Goal: Task Accomplishment & Management: Manage account settings

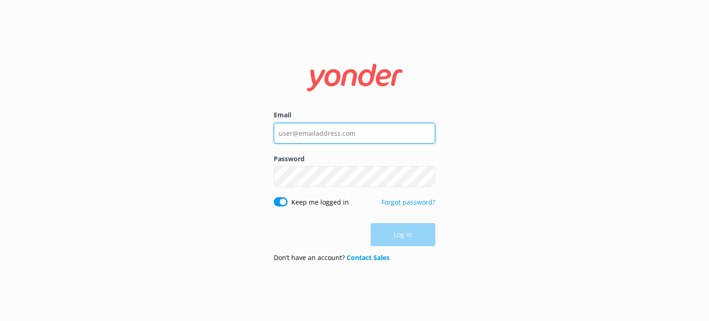
type input "[EMAIL_ADDRESS][DOMAIN_NAME]"
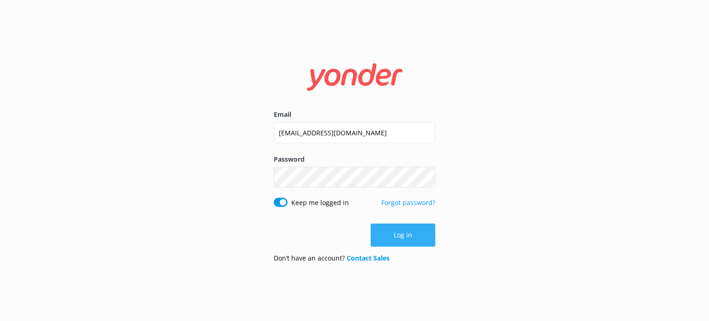
click at [413, 236] on div "Log in" at bounding box center [355, 235] width 162 height 23
click at [422, 231] on button "Log in" at bounding box center [403, 235] width 65 height 23
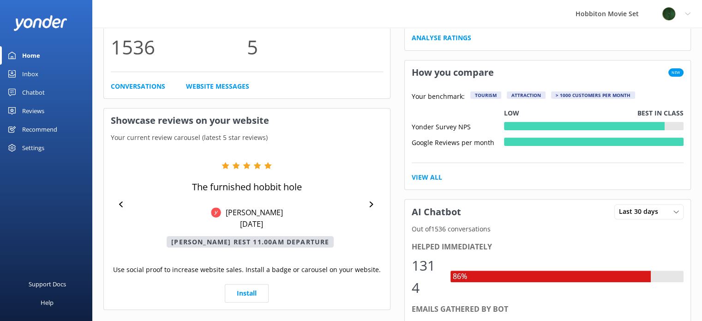
scroll to position [277, 0]
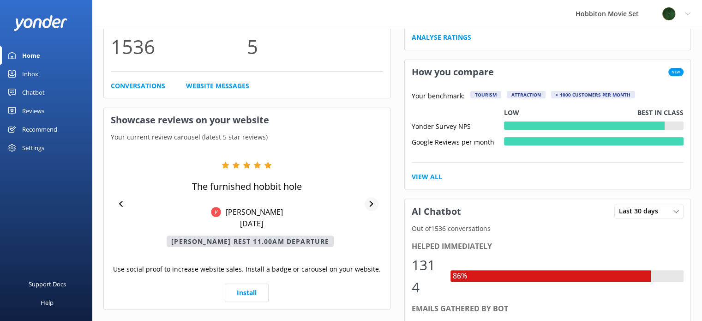
click at [368, 200] on div at bounding box center [371, 204] width 13 height 14
click at [372, 197] on div at bounding box center [371, 204] width 13 height 14
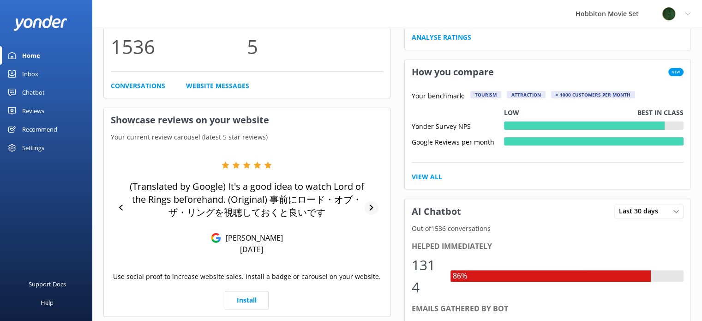
click at [369, 209] on icon at bounding box center [372, 208] width 6 height 6
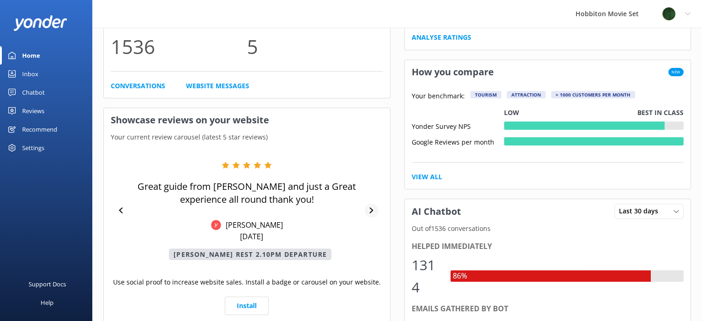
click at [367, 212] on div at bounding box center [371, 211] width 13 height 14
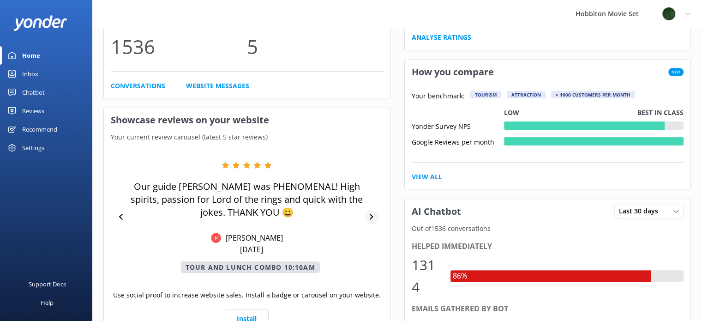
click at [367, 213] on div at bounding box center [371, 217] width 13 height 14
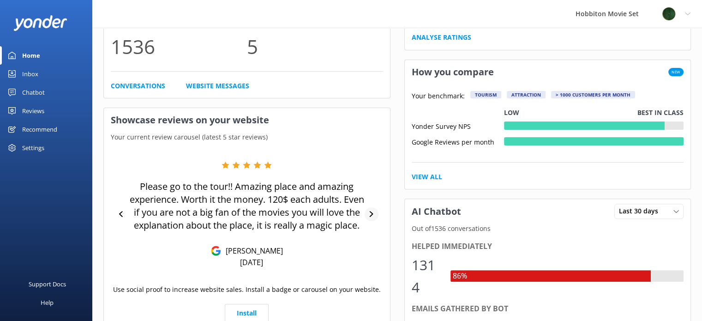
click at [368, 218] on div at bounding box center [371, 214] width 13 height 14
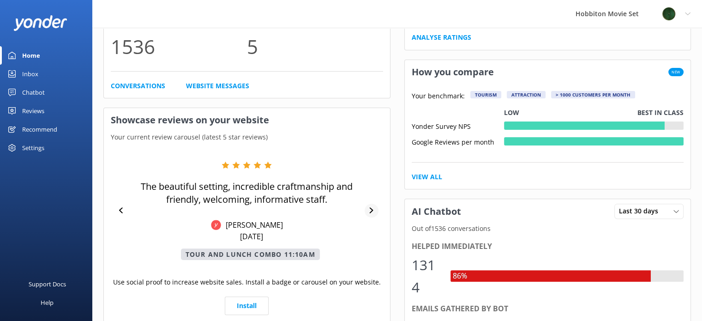
click at [368, 206] on div at bounding box center [371, 211] width 13 height 14
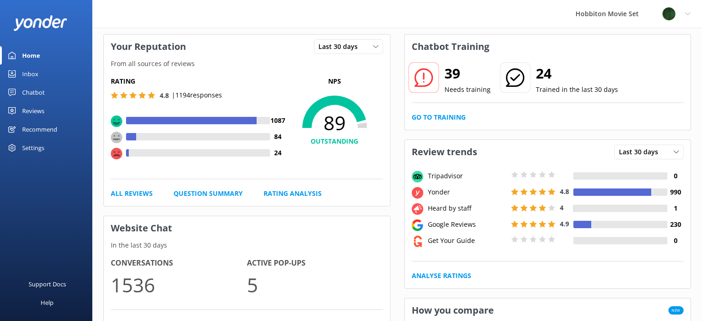
scroll to position [0, 0]
